Goal: Check status: Check status

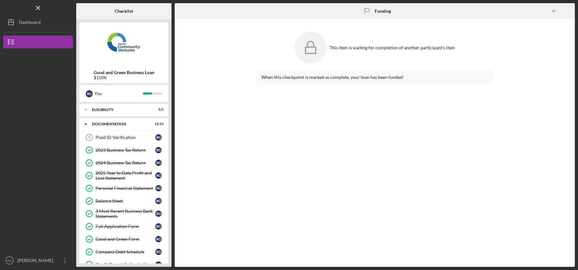
scroll to position [233, 0]
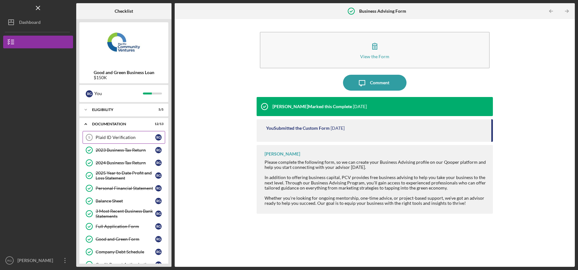
click at [138, 135] on div "Plaid ID Verification" at bounding box center [126, 137] width 60 height 5
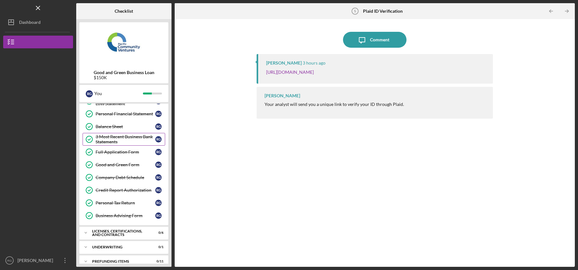
scroll to position [74, 0]
click at [114, 248] on div "Underwriting" at bounding box center [126, 247] width 68 height 4
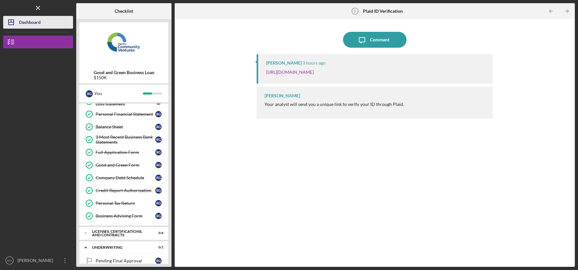
click at [42, 19] on button "Icon/Dashboard Dashboard" at bounding box center [38, 22] width 70 height 13
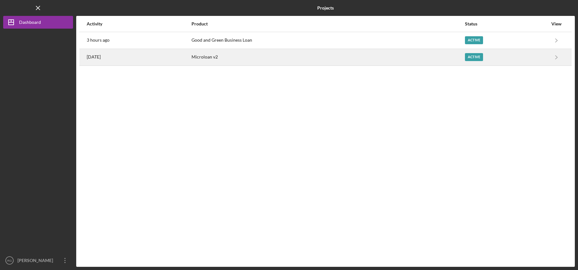
click at [124, 61] on div "[DATE]" at bounding box center [139, 57] width 104 height 16
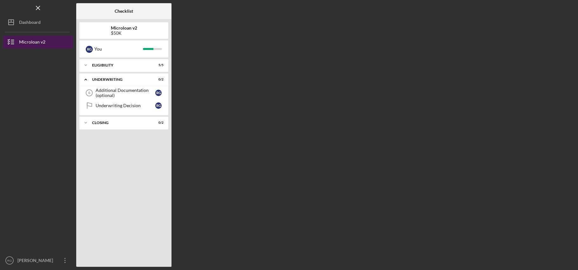
click at [42, 41] on div "Microloan v2" at bounding box center [32, 43] width 26 height 14
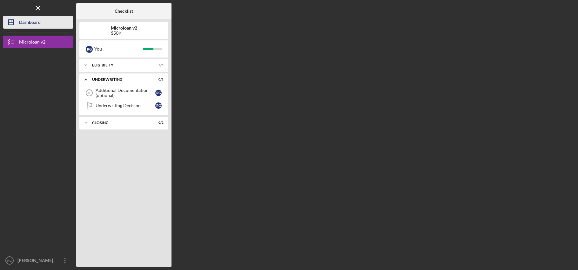
click at [40, 26] on div "Dashboard" at bounding box center [30, 23] width 22 height 14
